Goal: Task Accomplishment & Management: Manage account settings

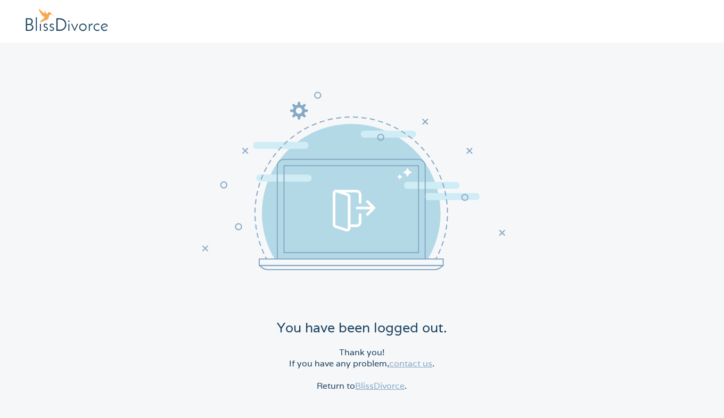
click at [375, 383] on link "BlissDivorce" at bounding box center [379, 386] width 49 height 11
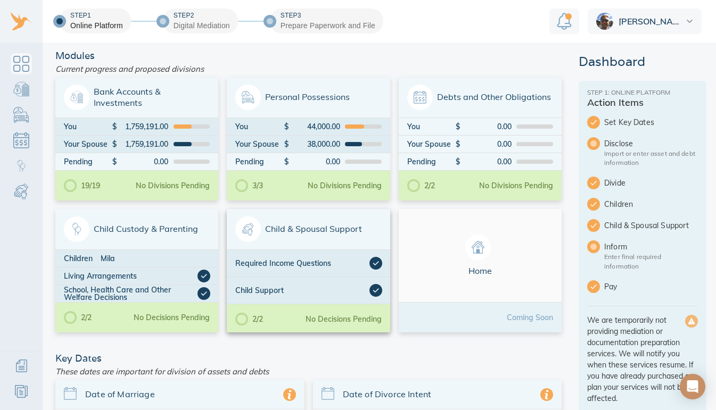
click at [286, 279] on div "Child Support" at bounding box center [308, 290] width 163 height 27
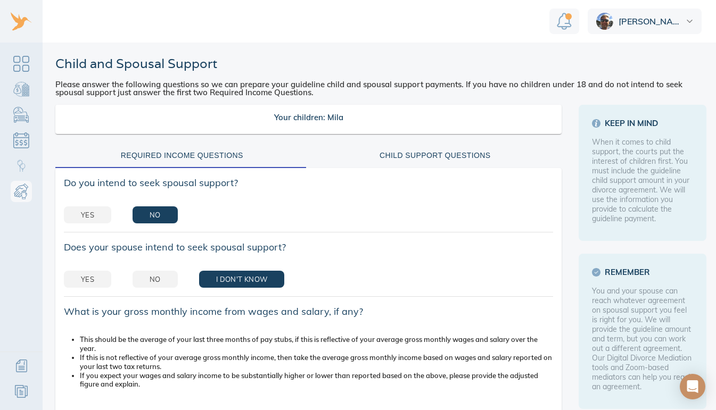
scroll to position [8, 0]
click at [83, 209] on span "Yes" at bounding box center [87, 215] width 13 height 12
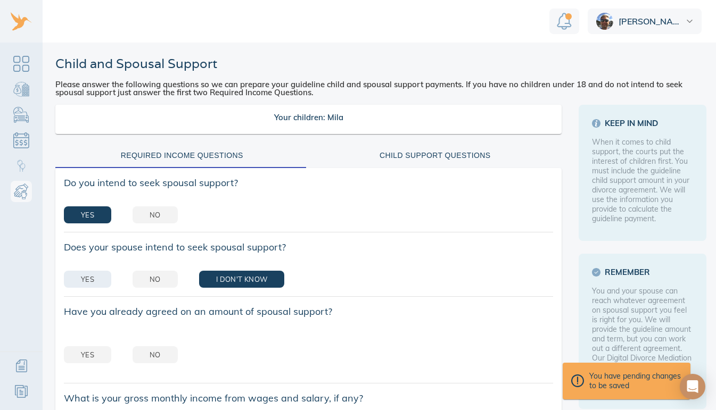
click at [93, 276] on span "Yes" at bounding box center [87, 280] width 13 height 12
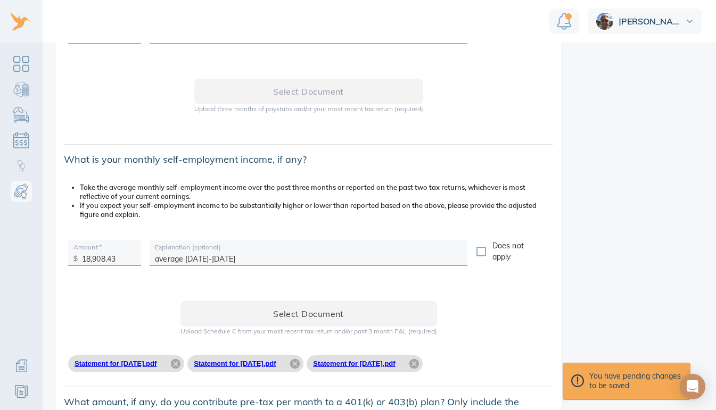
scroll to position [486, 0]
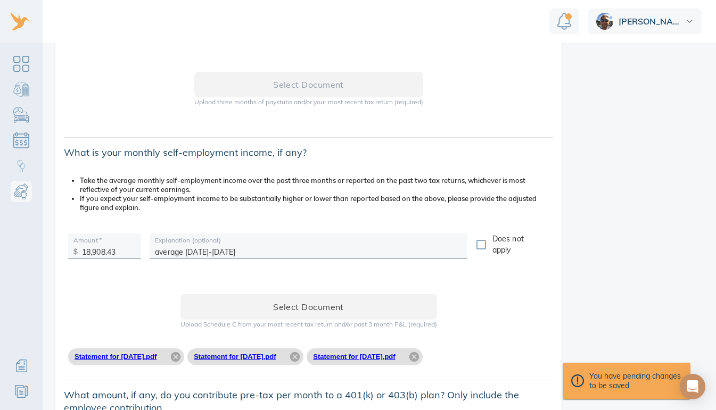
click at [260, 277] on div "Select document Upload Schedule C from your most recent tax return and/or past …" at bounding box center [308, 328] width 506 height 103
drag, startPoint x: 120, startPoint y: 245, endPoint x: 68, endPoint y: 252, distance: 52.5
click at [68, 252] on div "Amount   * $ 18,908.43" at bounding box center [104, 246] width 81 height 34
type input "28,560.18"
drag, startPoint x: 246, startPoint y: 242, endPoint x: 138, endPoint y: 243, distance: 107.5
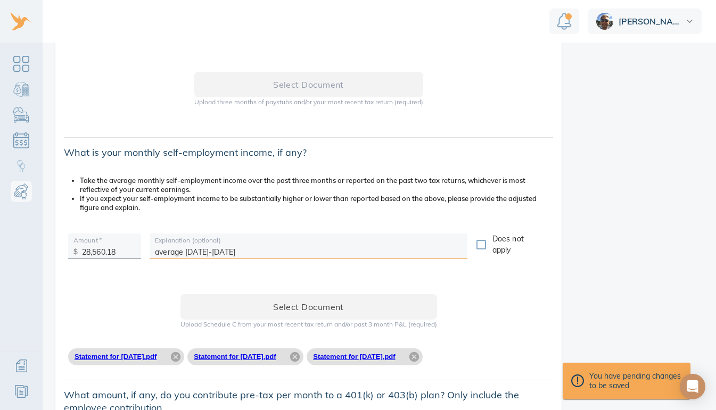
click at [138, 243] on div "Amount   * $ 28,560.18 Explanation (optional) average Jan-Sept 2025 Does not ap…" at bounding box center [308, 248] width 489 height 39
click at [201, 246] on input "average 2021-2024 gross tax returns" at bounding box center [308, 250] width 307 height 16
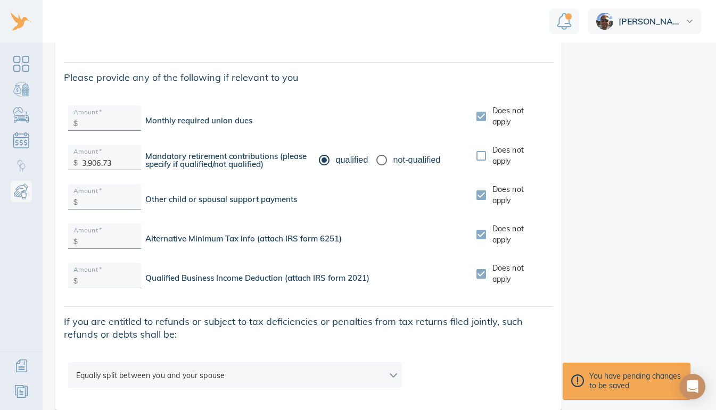
scroll to position [1869, 0]
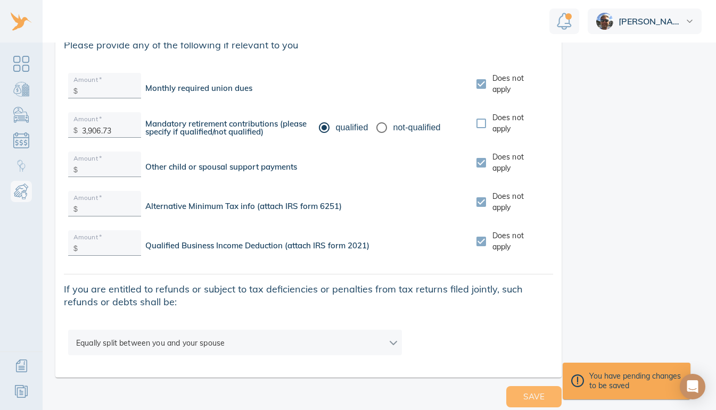
type input "average 2020-2024 gross tax returns"
click at [523, 394] on span "Save" at bounding box center [533, 397] width 21 height 14
click at [535, 390] on span "Save" at bounding box center [533, 397] width 21 height 14
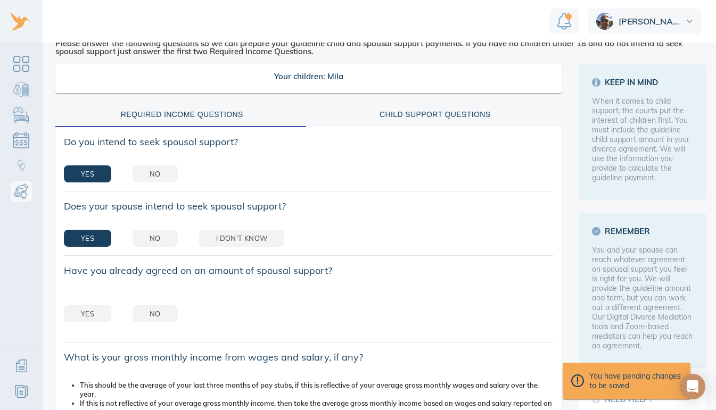
scroll to position [0, 0]
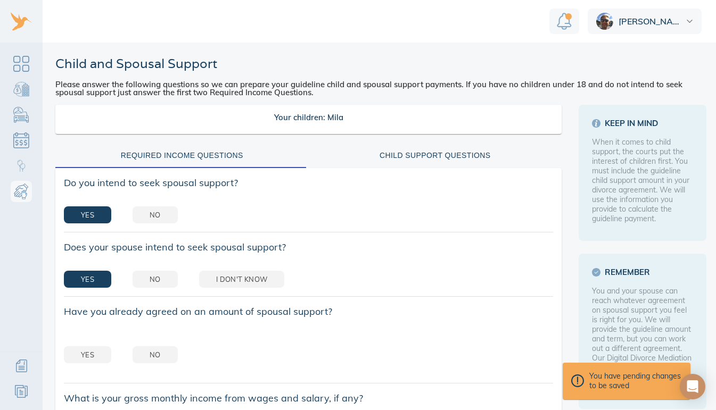
click at [432, 153] on div "Child Support Questions" at bounding box center [435, 155] width 241 height 13
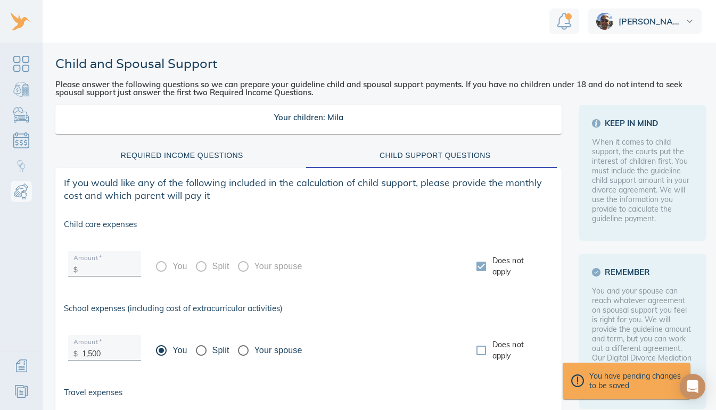
scroll to position [8, 0]
drag, startPoint x: 112, startPoint y: 346, endPoint x: 53, endPoint y: 359, distance: 60.3
click at [97, 349] on input "1" at bounding box center [109, 351] width 54 height 16
click at [97, 349] on input "12" at bounding box center [109, 351] width 54 height 16
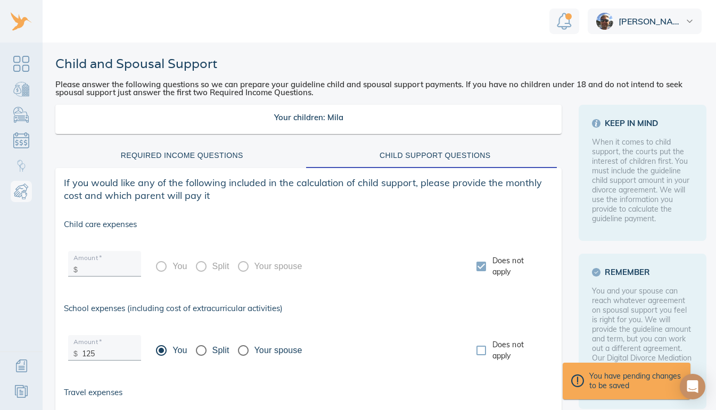
click at [319, 331] on div "You Split Your spouse" at bounding box center [308, 350] width 326 height 39
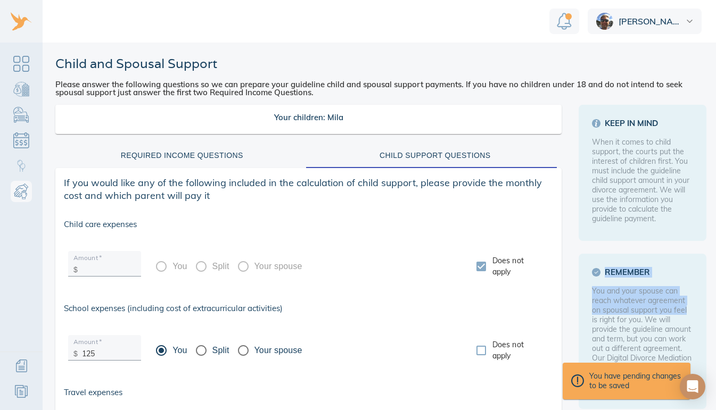
drag, startPoint x: 713, startPoint y: 238, endPoint x: 707, endPoint y: 303, distance: 64.7
click at [707, 303] on div "Child and Spousal Support Please answer the following questions so we can prepa…" at bounding box center [385, 389] width 684 height 692
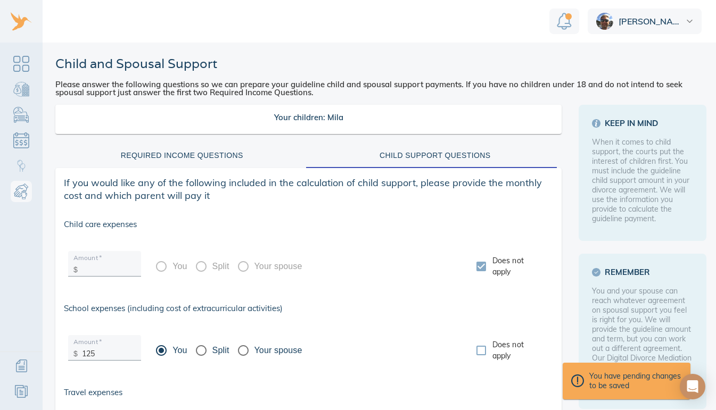
click at [617, 378] on div "You have pending changes to be saved" at bounding box center [626, 381] width 111 height 20
click at [693, 386] on icon "Open Intercom Messenger" at bounding box center [692, 387] width 12 height 14
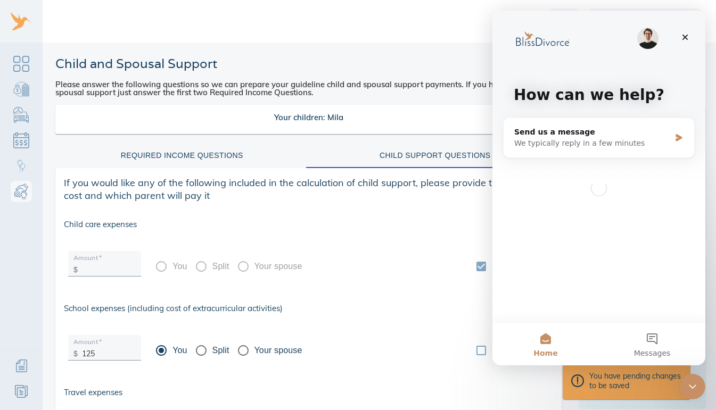
scroll to position [0, 0]
click at [683, 34] on icon "Close" at bounding box center [685, 37] width 9 height 9
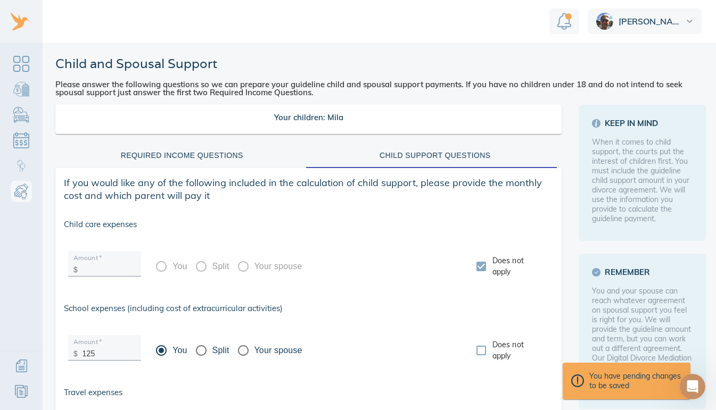
click at [627, 374] on div "You have pending changes to be saved" at bounding box center [626, 381] width 111 height 20
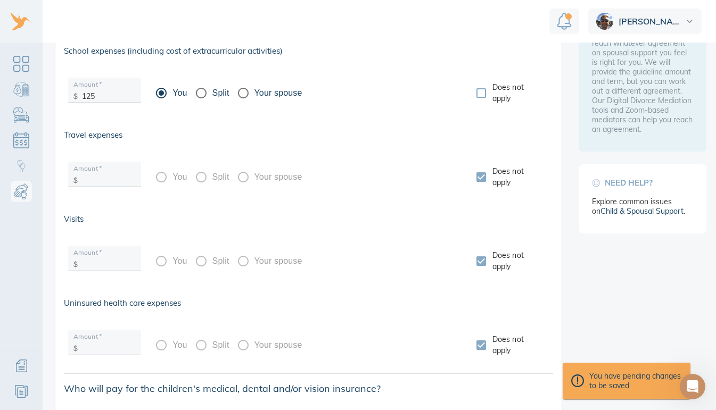
scroll to position [327, 0]
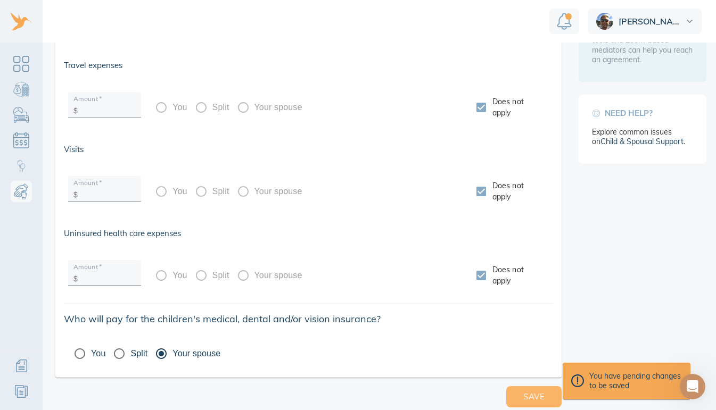
click at [523, 390] on span "Save" at bounding box center [533, 397] width 21 height 14
click at [530, 391] on span "Save" at bounding box center [533, 397] width 21 height 14
click at [464, 392] on div "Save" at bounding box center [308, 397] width 515 height 30
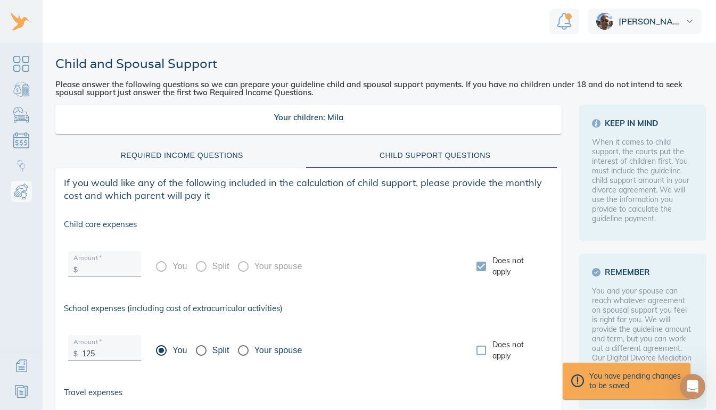
scroll to position [0, 0]
click at [212, 155] on div "Required Income Questions" at bounding box center [182, 155] width 241 height 13
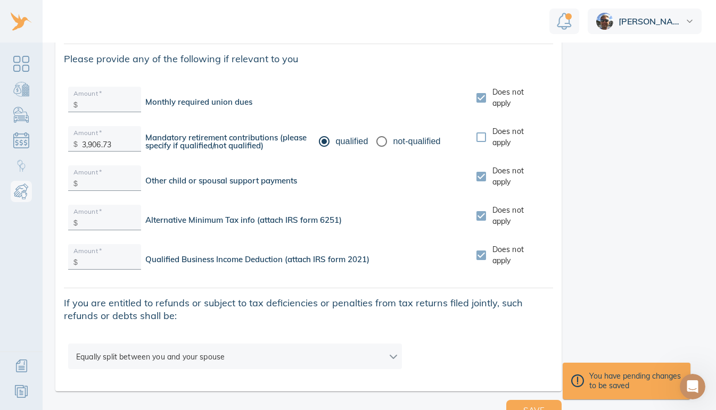
scroll to position [1869, 0]
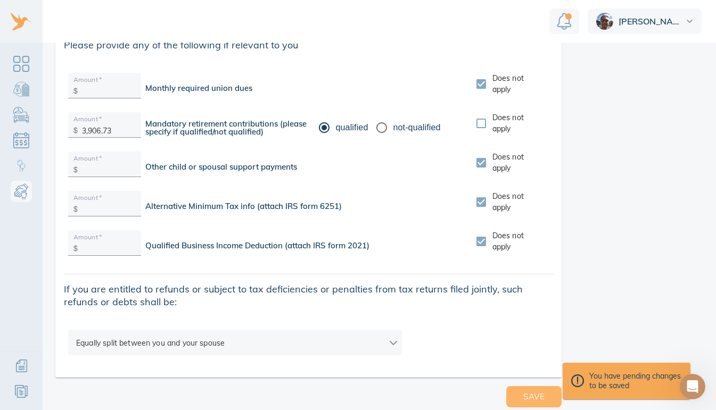
click at [531, 398] on span "Save" at bounding box center [533, 397] width 21 height 14
click at [22, 67] on link "Dashboard" at bounding box center [21, 63] width 21 height 21
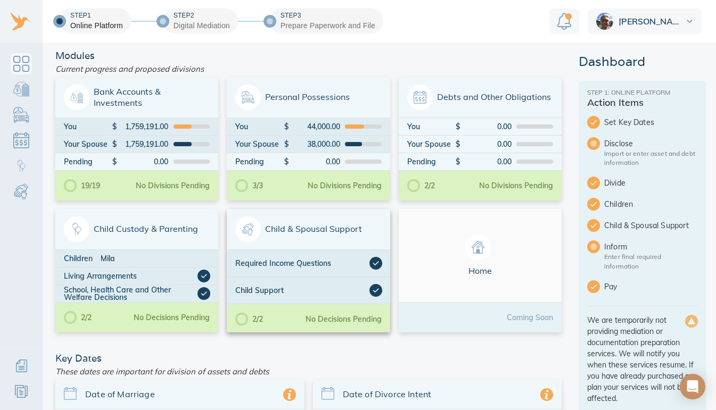
click at [329, 296] on div "Child Support" at bounding box center [302, 290] width 134 height 13
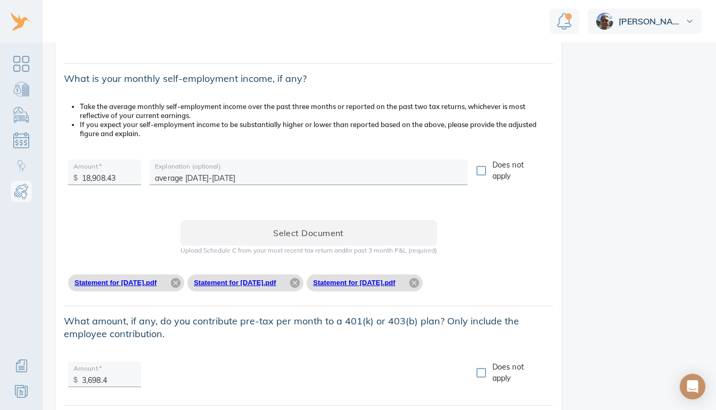
scroll to position [471, 0]
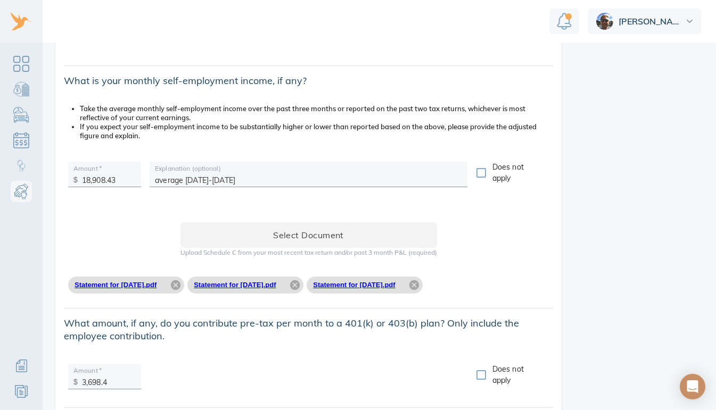
click at [565, 18] on img "Notification" at bounding box center [564, 21] width 15 height 17
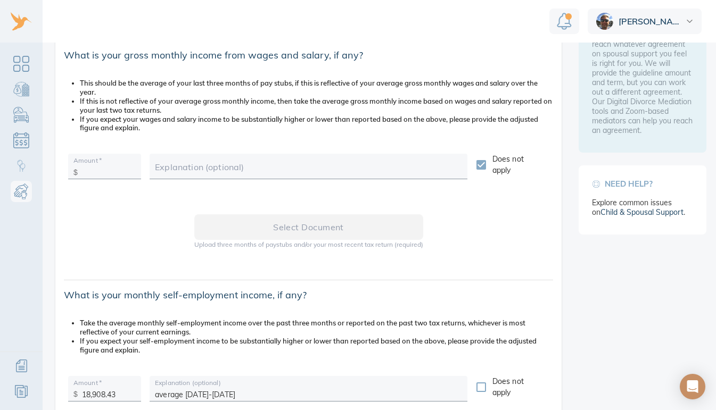
scroll to position [0, 0]
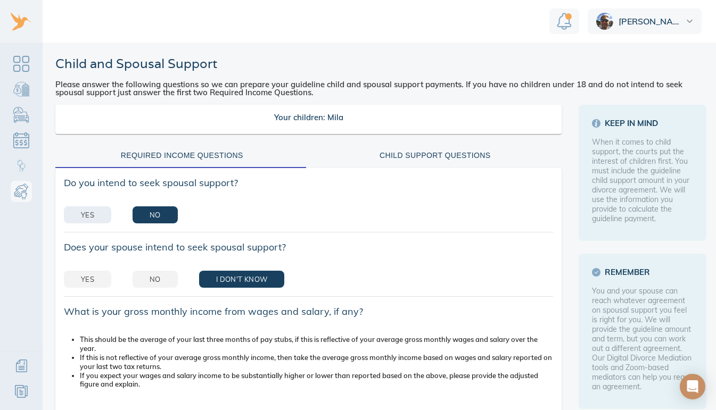
click at [88, 212] on span "Yes" at bounding box center [87, 215] width 13 height 12
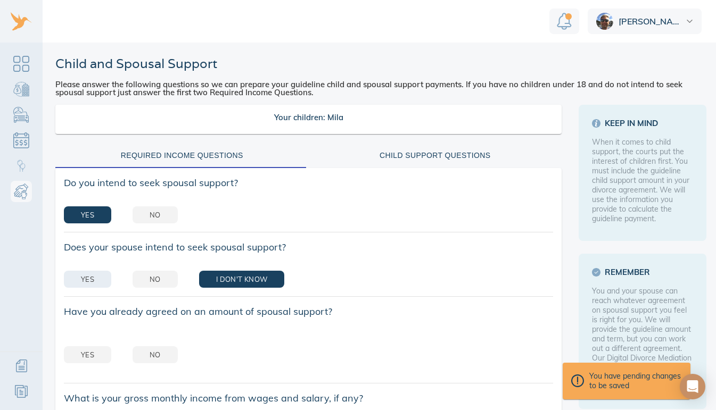
click at [88, 274] on span "Yes" at bounding box center [87, 280] width 13 height 12
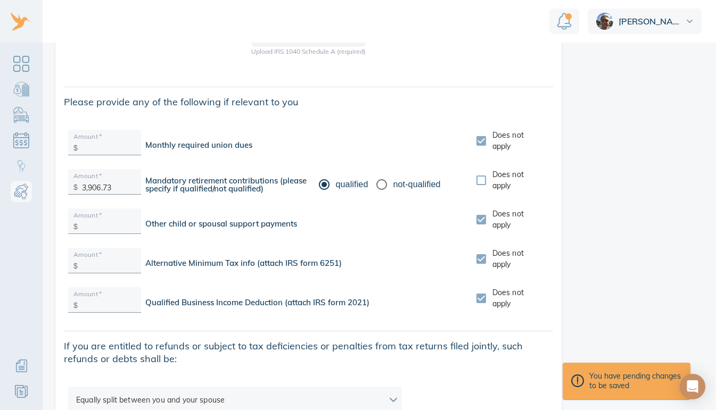
scroll to position [1869, 0]
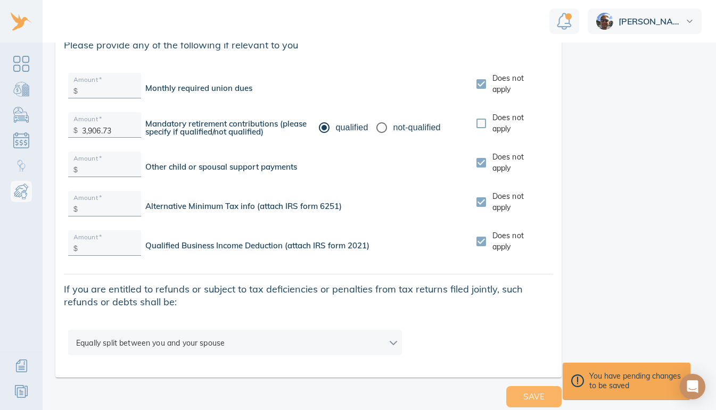
click at [542, 389] on button "Save" at bounding box center [533, 396] width 55 height 21
click at [525, 390] on span "Save" at bounding box center [533, 397] width 21 height 14
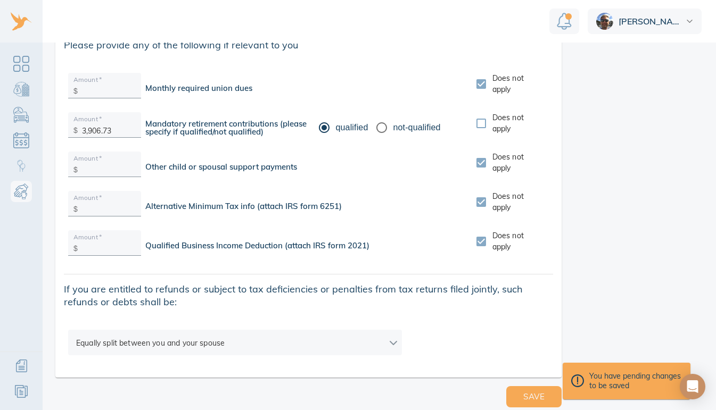
click at [614, 378] on div "You have pending changes to be saved" at bounding box center [626, 381] width 111 height 20
click at [654, 376] on div "You have pending changes to be saved" at bounding box center [626, 381] width 111 height 20
click at [651, 402] on main "Child and Spousal Support Please answer the following questions so we can prepa…" at bounding box center [385, 227] width 684 height 368
click at [640, 377] on div "You have pending changes to be saved" at bounding box center [626, 381] width 111 height 20
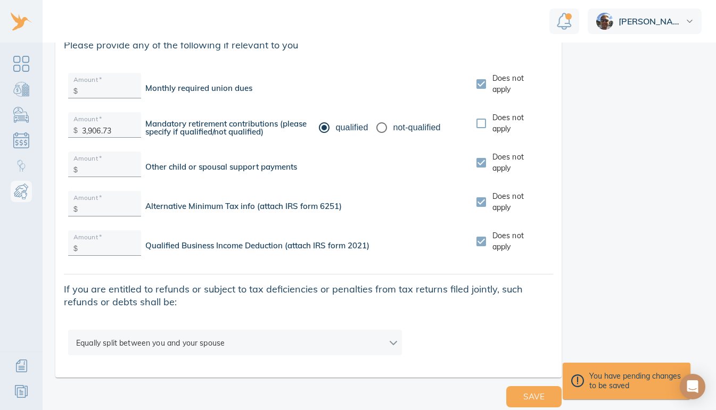
drag, startPoint x: 640, startPoint y: 377, endPoint x: 600, endPoint y: 386, distance: 40.4
click at [600, 386] on div "You have pending changes to be saved" at bounding box center [627, 381] width 128 height 37
click at [526, 390] on span "Save" at bounding box center [533, 397] width 21 height 14
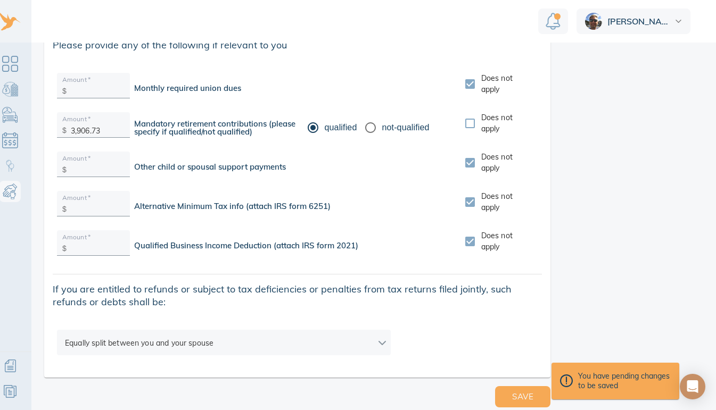
scroll to position [8, 0]
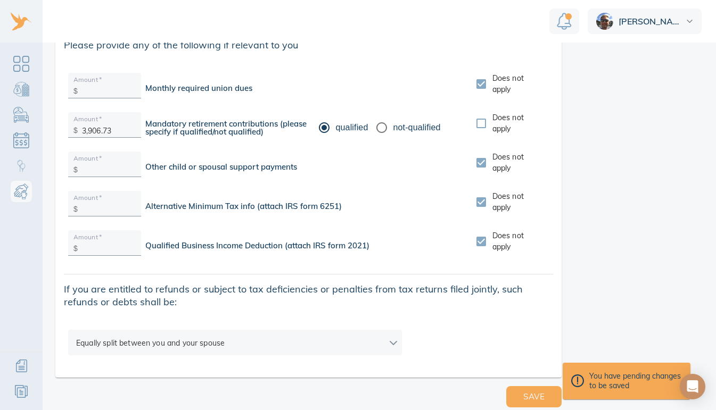
click at [560, 14] on img "Notification" at bounding box center [564, 21] width 15 height 17
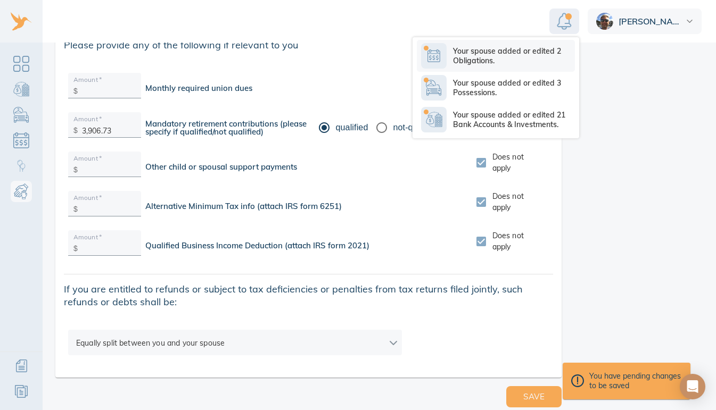
click at [524, 48] on p "Your spouse added or edited 2 Obligations." at bounding box center [514, 55] width 122 height 19
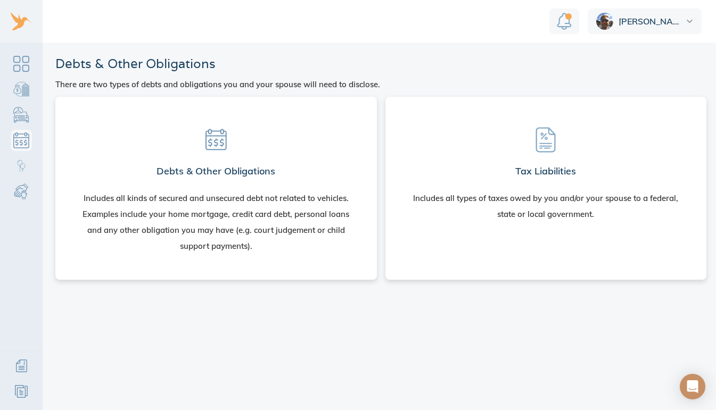
click at [567, 26] on img "Notification" at bounding box center [564, 21] width 15 height 17
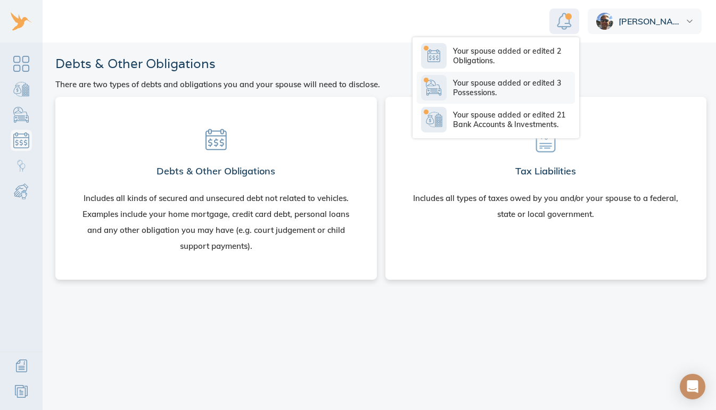
click at [528, 86] on p "Your spouse added or edited 3 Possessions." at bounding box center [514, 87] width 122 height 19
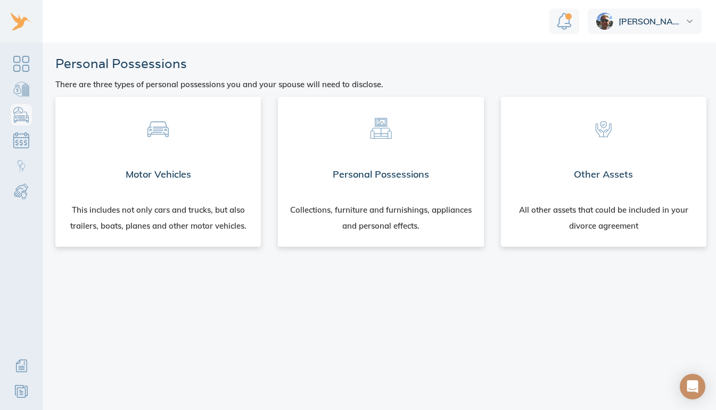
click at [564, 29] on img "Notification" at bounding box center [564, 21] width 15 height 17
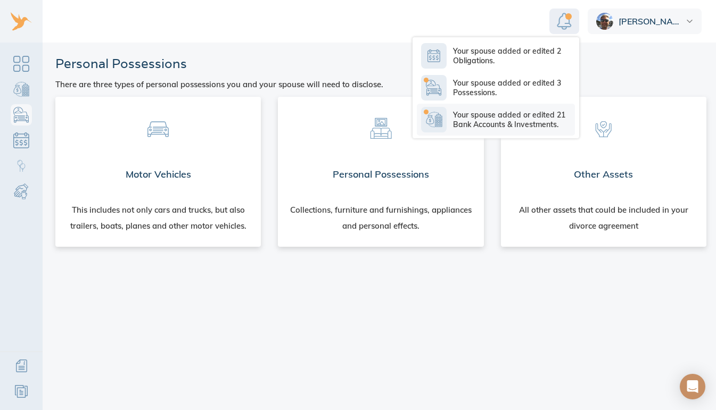
click at [530, 118] on p "Your spouse added or edited 21 Bank Accounts & Investments." at bounding box center [514, 119] width 122 height 19
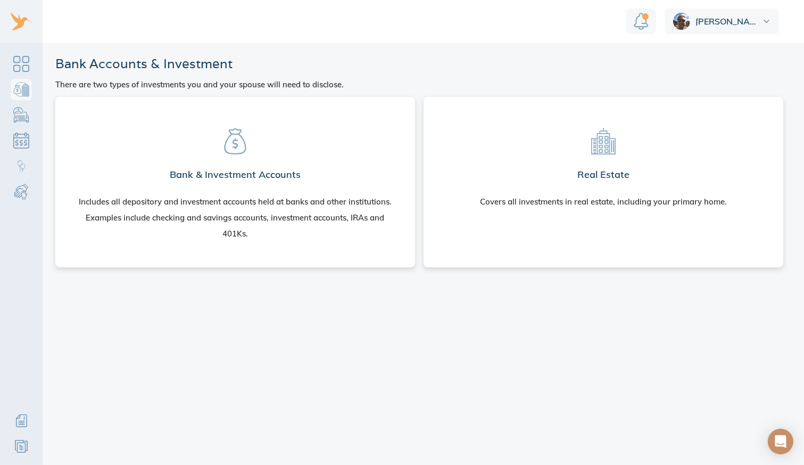
click at [272, 171] on h2 "Bank & Investment Accounts" at bounding box center [235, 174] width 131 height 21
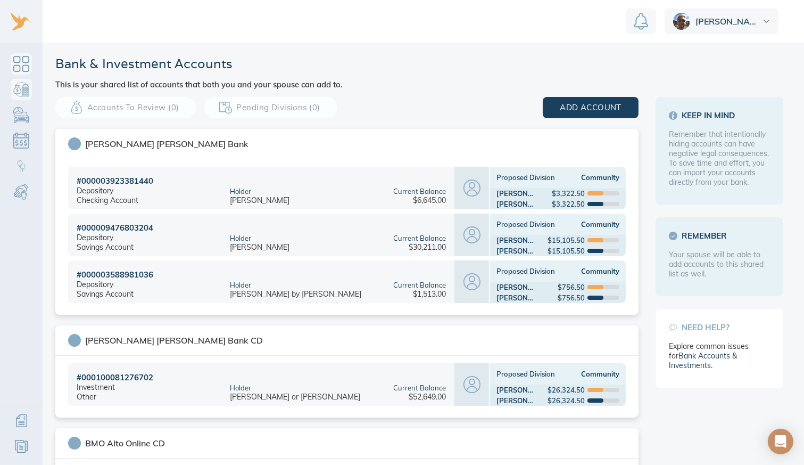
click at [24, 62] on link "Dashboard" at bounding box center [21, 63] width 21 height 21
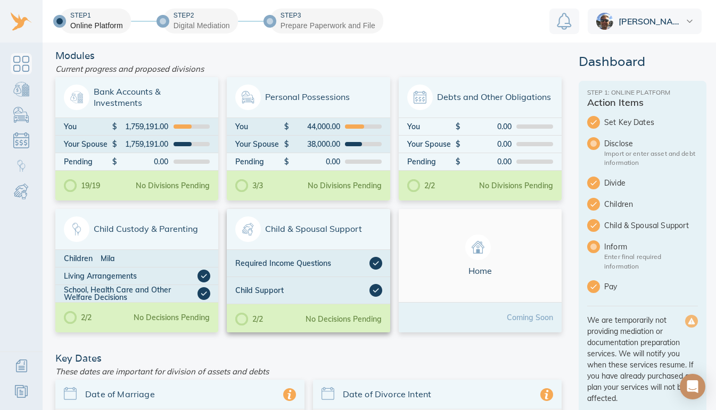
click at [305, 257] on div "Required Income Questions" at bounding box center [302, 263] width 134 height 13
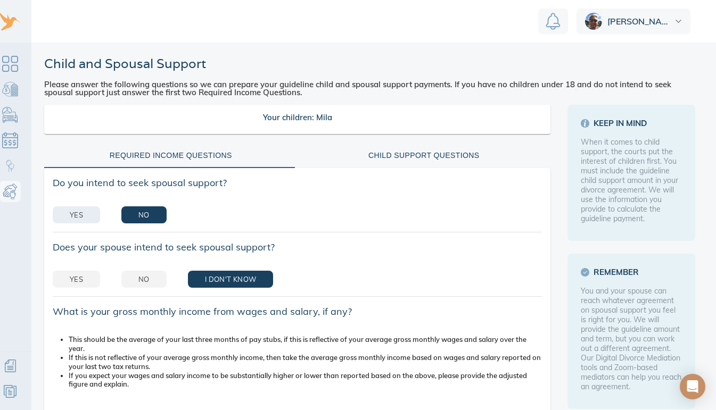
click at [81, 209] on span "Yes" at bounding box center [76, 215] width 13 height 12
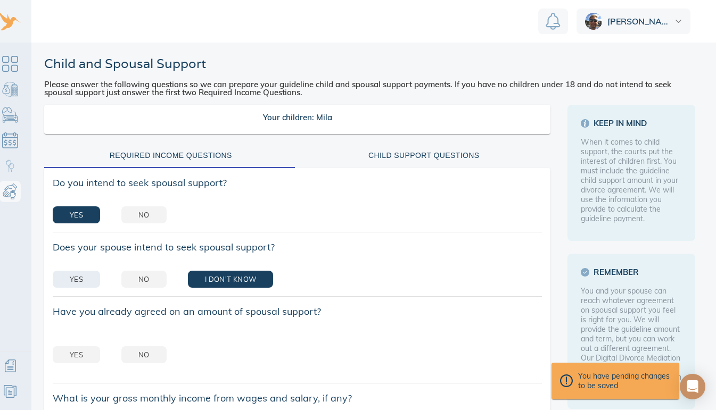
click at [81, 274] on span "Yes" at bounding box center [76, 280] width 13 height 12
click at [586, 371] on div "You have pending changes to be saved" at bounding box center [615, 381] width 111 height 20
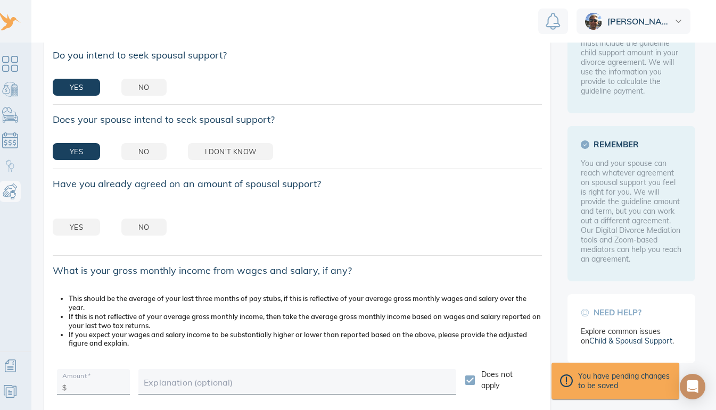
scroll to position [129, 0]
click at [156, 218] on button "No" at bounding box center [143, 226] width 45 height 17
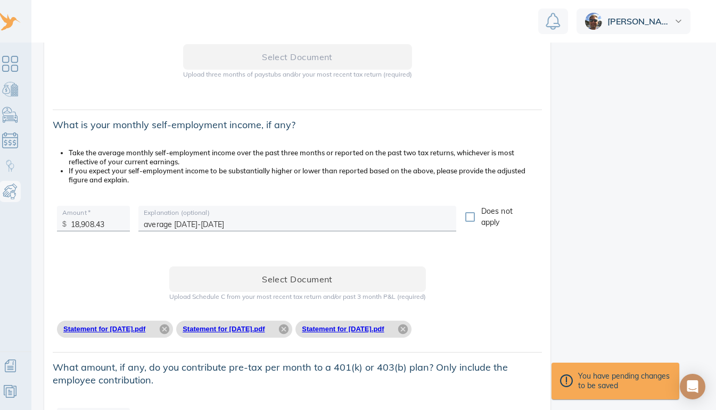
scroll to position [515, 0]
drag, startPoint x: 109, startPoint y: 219, endPoint x: 68, endPoint y: 214, distance: 40.7
click at [68, 214] on div "$ 18,908.43" at bounding box center [93, 219] width 73 height 21
type input "28,560.18"
drag, startPoint x: 225, startPoint y: 216, endPoint x: 139, endPoint y: 227, distance: 86.3
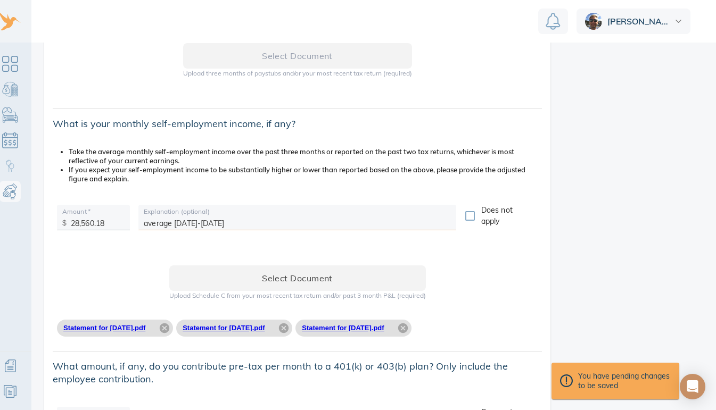
click at [139, 227] on div "Explanation (optional) average [DATE]-[DATE]" at bounding box center [297, 218] width 326 height 34
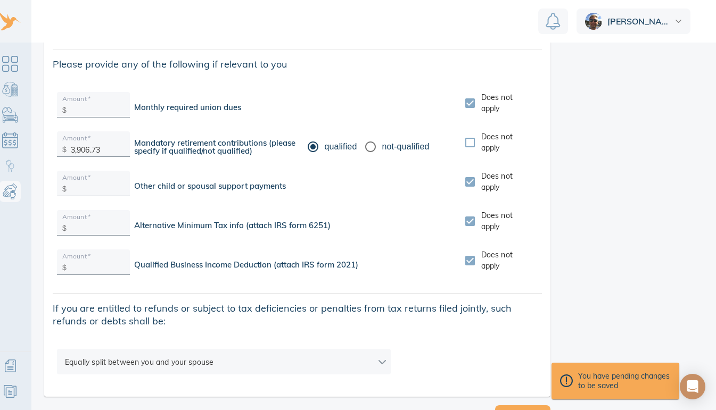
scroll to position [1869, 0]
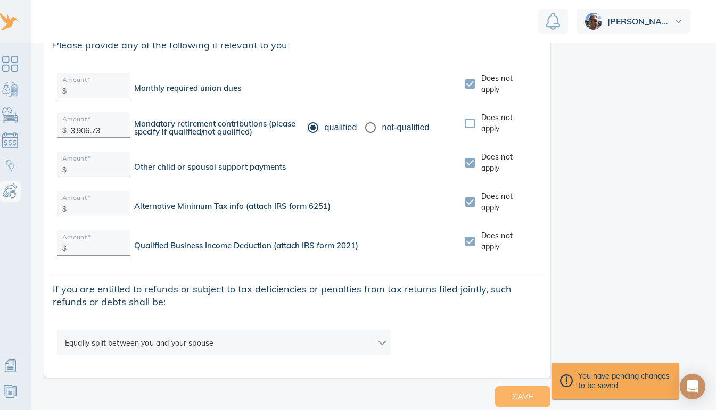
type input "[DATE]-[DATE] tax returns gross average"
click at [524, 390] on span "Save" at bounding box center [522, 397] width 21 height 14
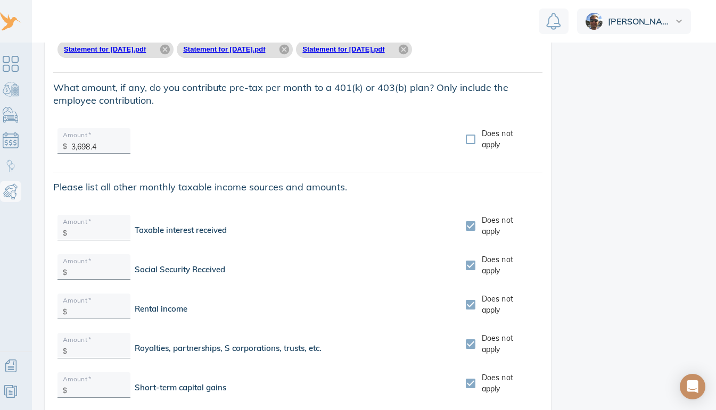
scroll to position [791, 0]
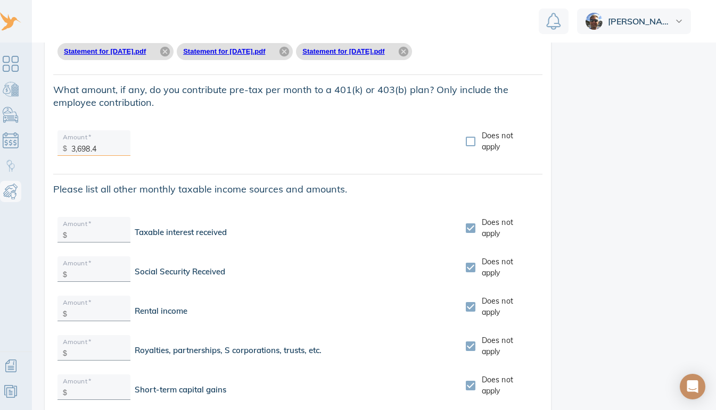
drag, startPoint x: 105, startPoint y: 143, endPoint x: 69, endPoint y: 144, distance: 35.7
click at [69, 144] on div "$ 3,698.4" at bounding box center [93, 145] width 73 height 21
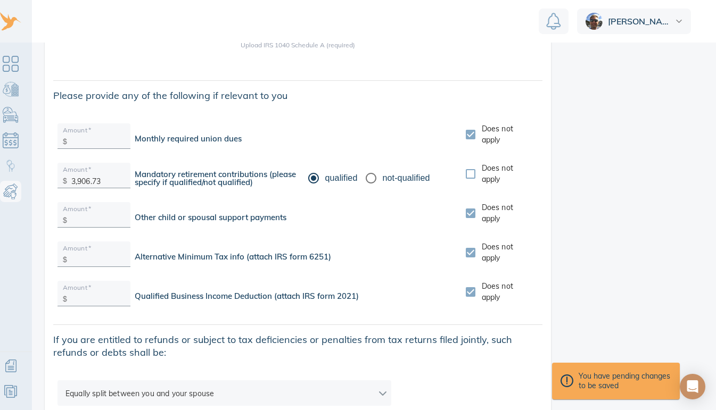
scroll to position [1869, 0]
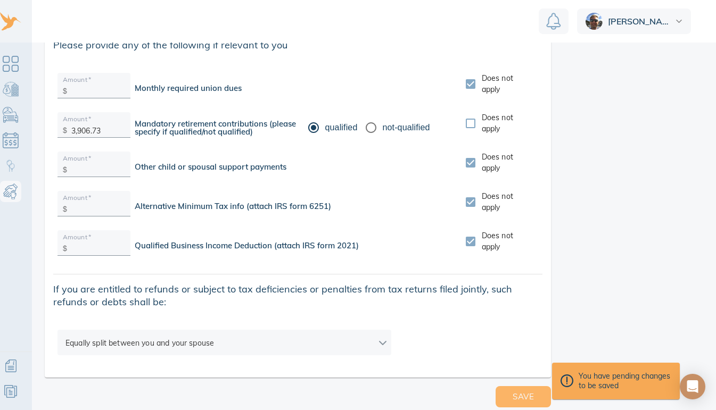
type input "4,136.92"
click at [532, 392] on button "Save" at bounding box center [522, 396] width 55 height 21
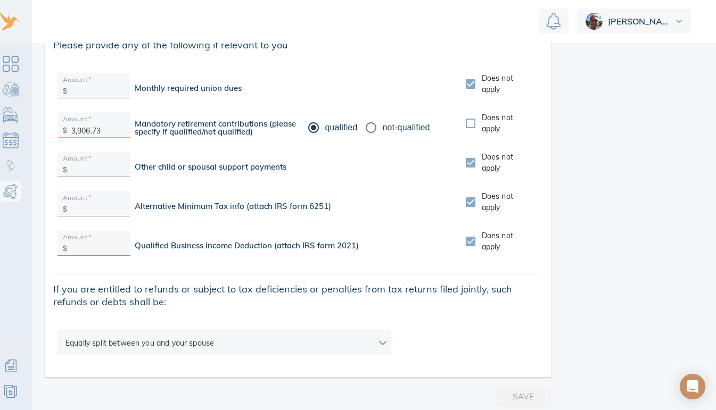
drag, startPoint x: 103, startPoint y: 118, endPoint x: 69, endPoint y: 135, distance: 38.1
click at [69, 135] on div "Amount   * $ 3,906.73" at bounding box center [93, 127] width 81 height 39
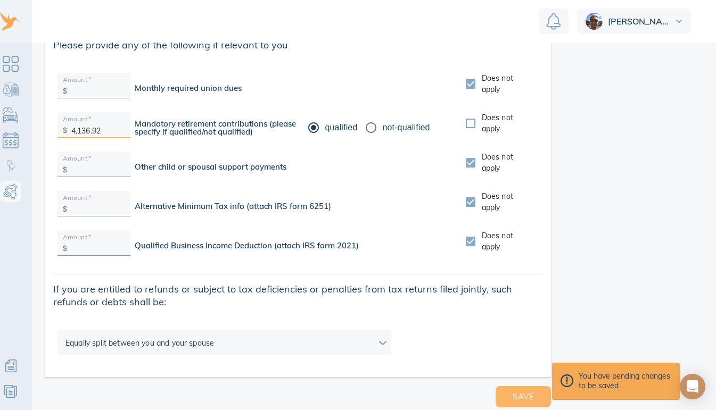
type input "4,136.92"
click at [513, 391] on span "Save" at bounding box center [523, 397] width 21 height 14
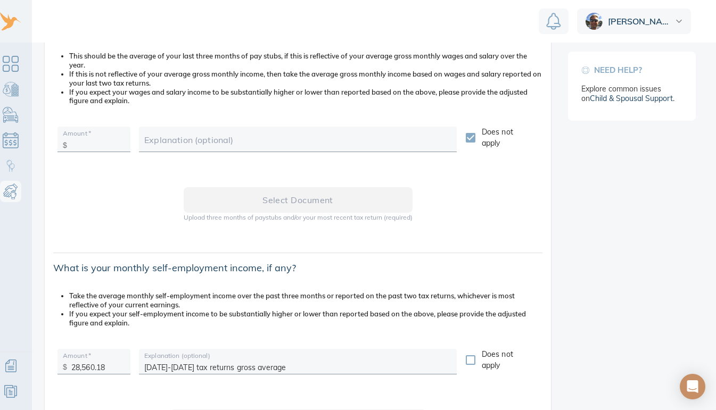
scroll to position [0, 0]
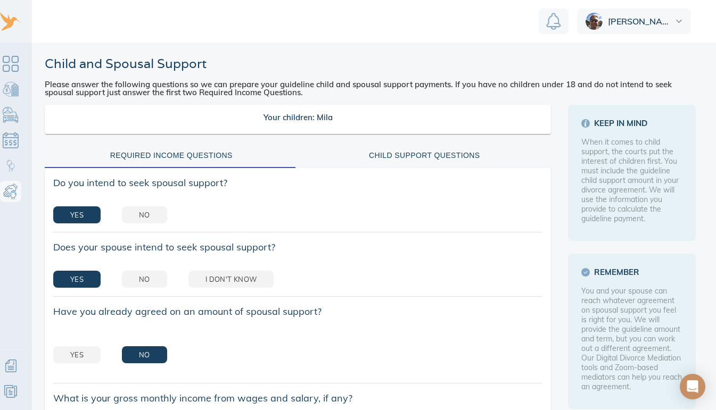
click at [376, 152] on div "Child Support Questions" at bounding box center [424, 155] width 241 height 13
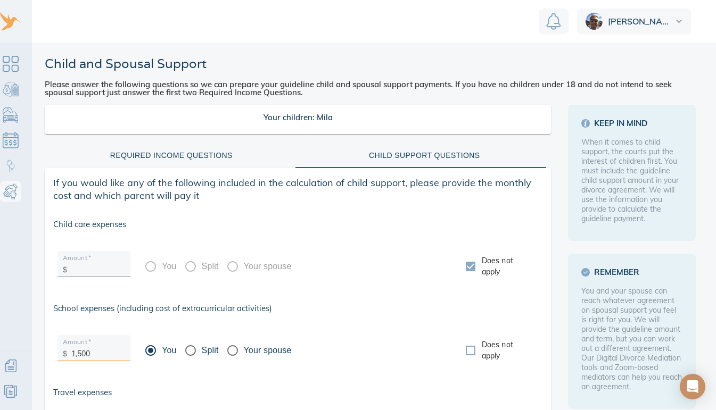
drag, startPoint x: 103, startPoint y: 354, endPoint x: 70, endPoint y: 360, distance: 33.6
click at [70, 360] on div "$ 1,500" at bounding box center [93, 350] width 73 height 21
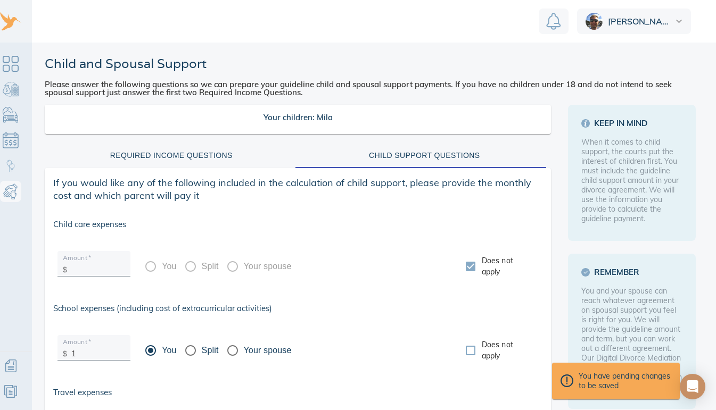
click at [82, 360] on div "$ 1" at bounding box center [93, 350] width 73 height 21
click at [111, 356] on input "12" at bounding box center [98, 351] width 54 height 16
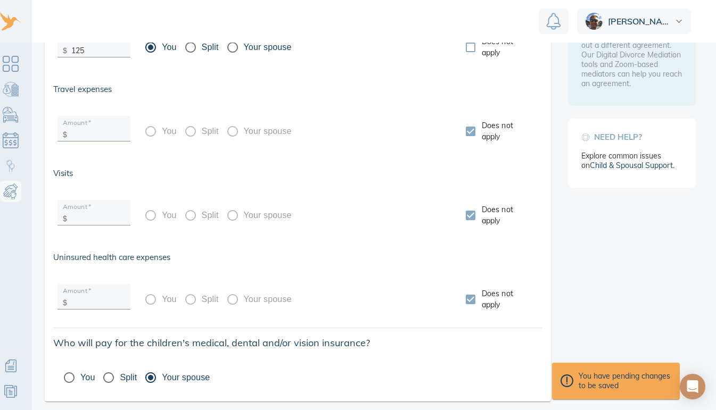
scroll to position [327, 0]
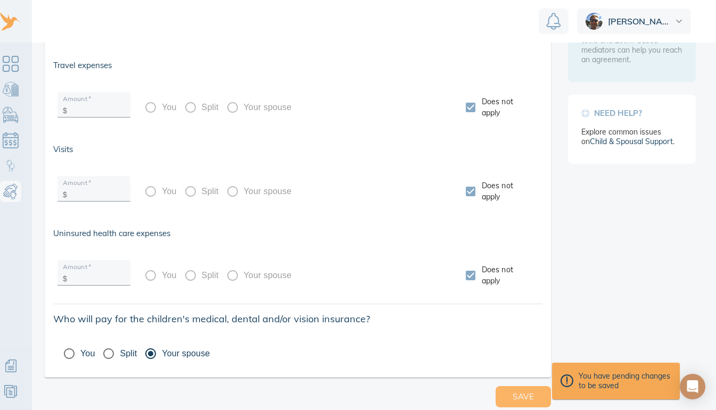
click at [522, 399] on span "Save" at bounding box center [523, 397] width 21 height 14
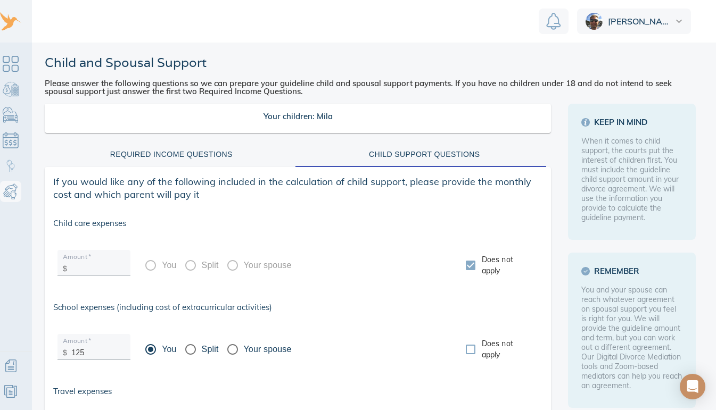
scroll to position [0, 0]
click at [195, 155] on div "Required Income Questions" at bounding box center [171, 155] width 241 height 13
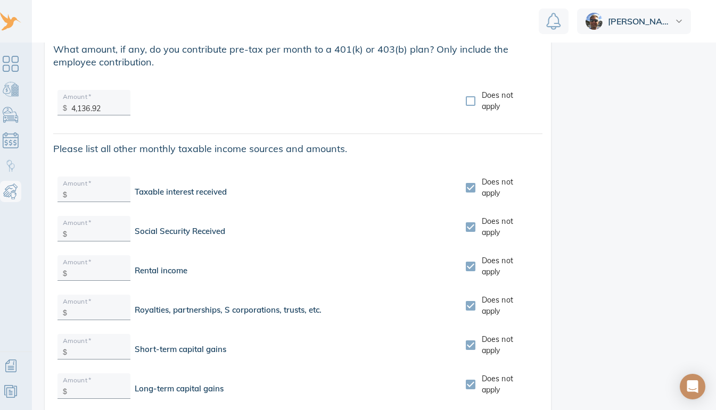
scroll to position [832, 0]
click at [675, 27] on div "[PERSON_NAME]" at bounding box center [634, 22] width 114 height 26
click at [606, 65] on link "Sign Out" at bounding box center [634, 68] width 114 height 21
